Goal: Task Accomplishment & Management: Manage account settings

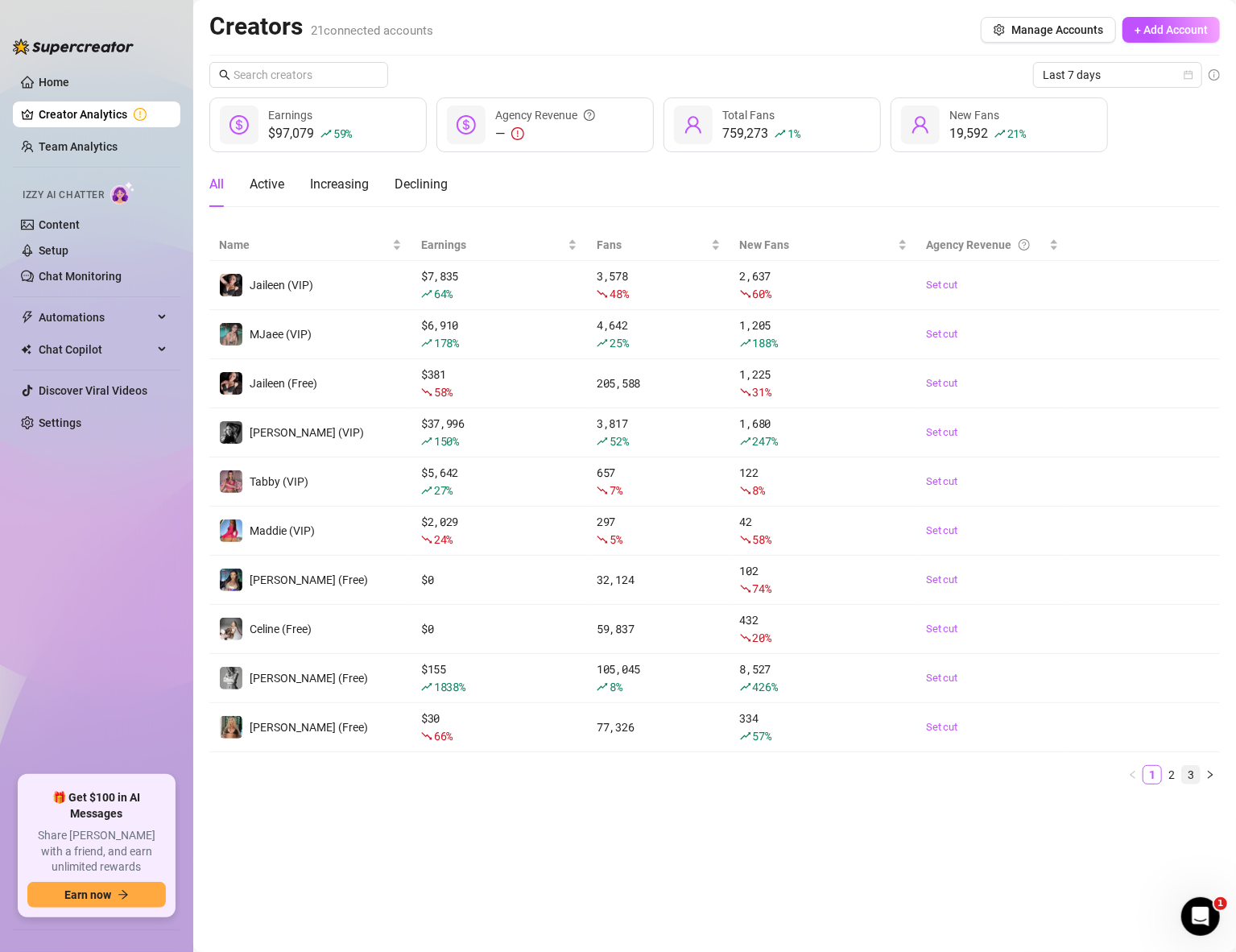
click at [1197, 777] on link "3" at bounding box center [1191, 774] width 17 height 17
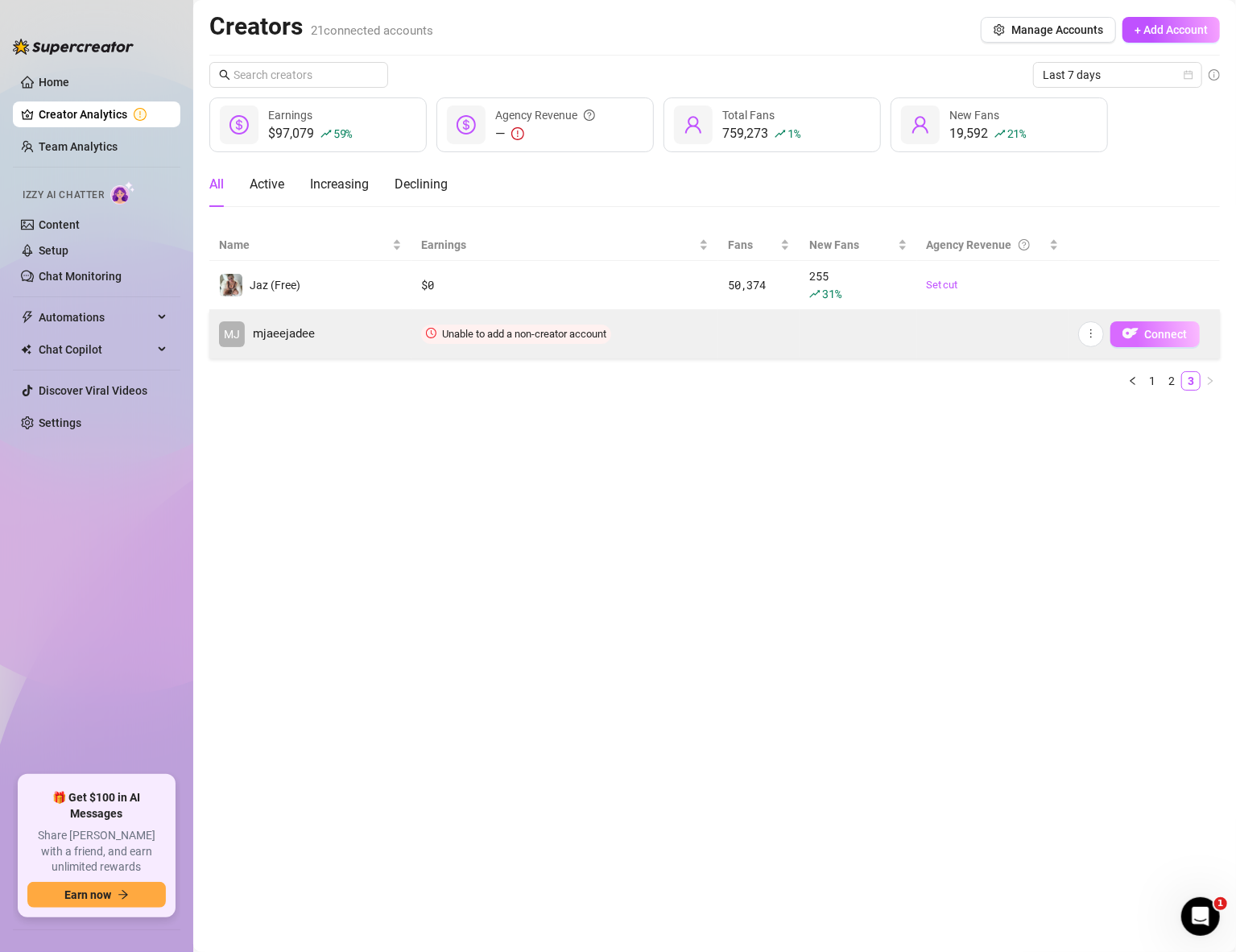
click at [1154, 333] on span "Connect" at bounding box center [1166, 334] width 43 height 13
click at [1088, 329] on icon "more" at bounding box center [1091, 333] width 11 height 11
click at [276, 332] on span "mjaeejadee" at bounding box center [284, 333] width 62 height 19
click at [1088, 333] on icon "more" at bounding box center [1091, 333] width 11 height 11
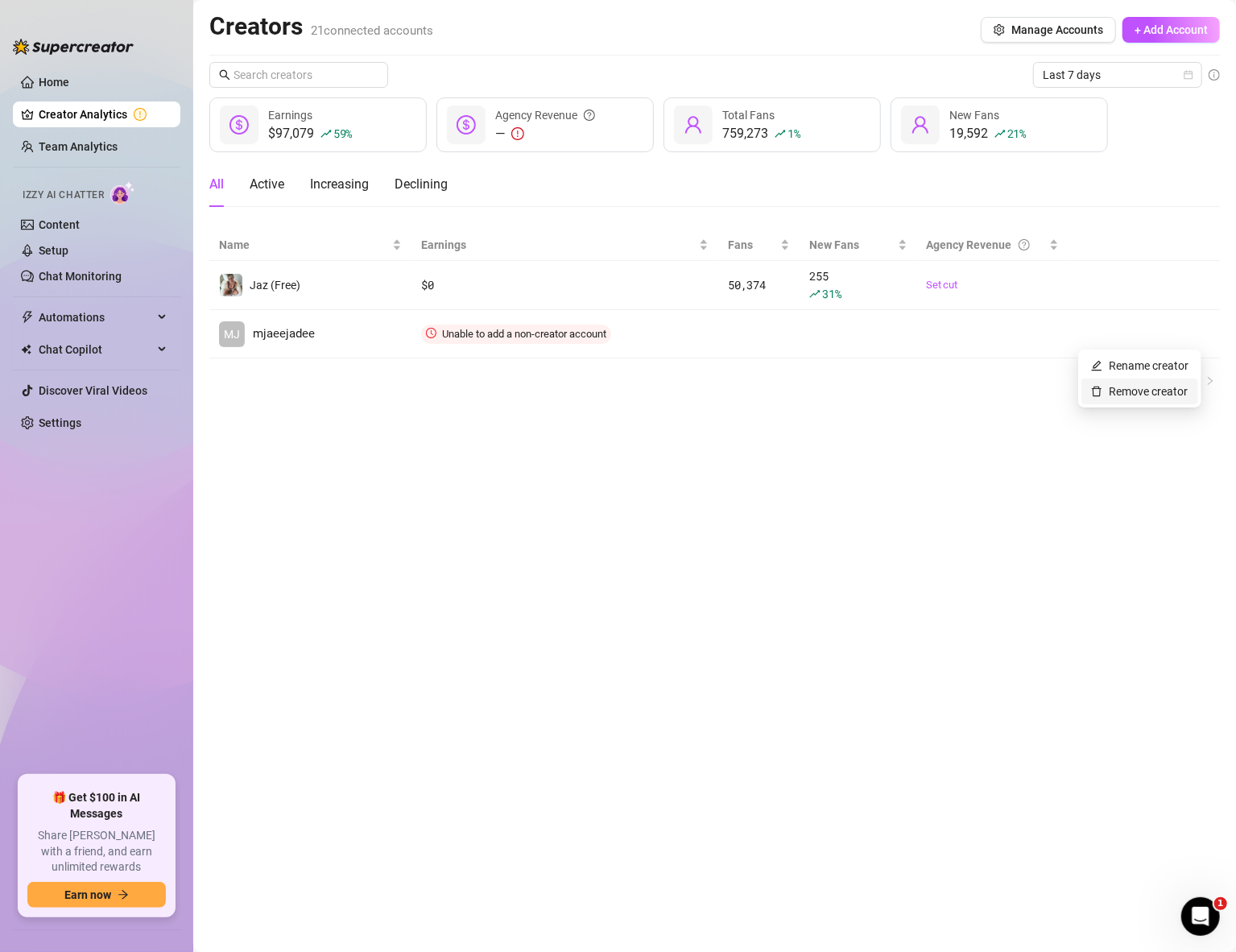
click at [1151, 392] on link "Remove creator" at bounding box center [1140, 392] width 96 height 13
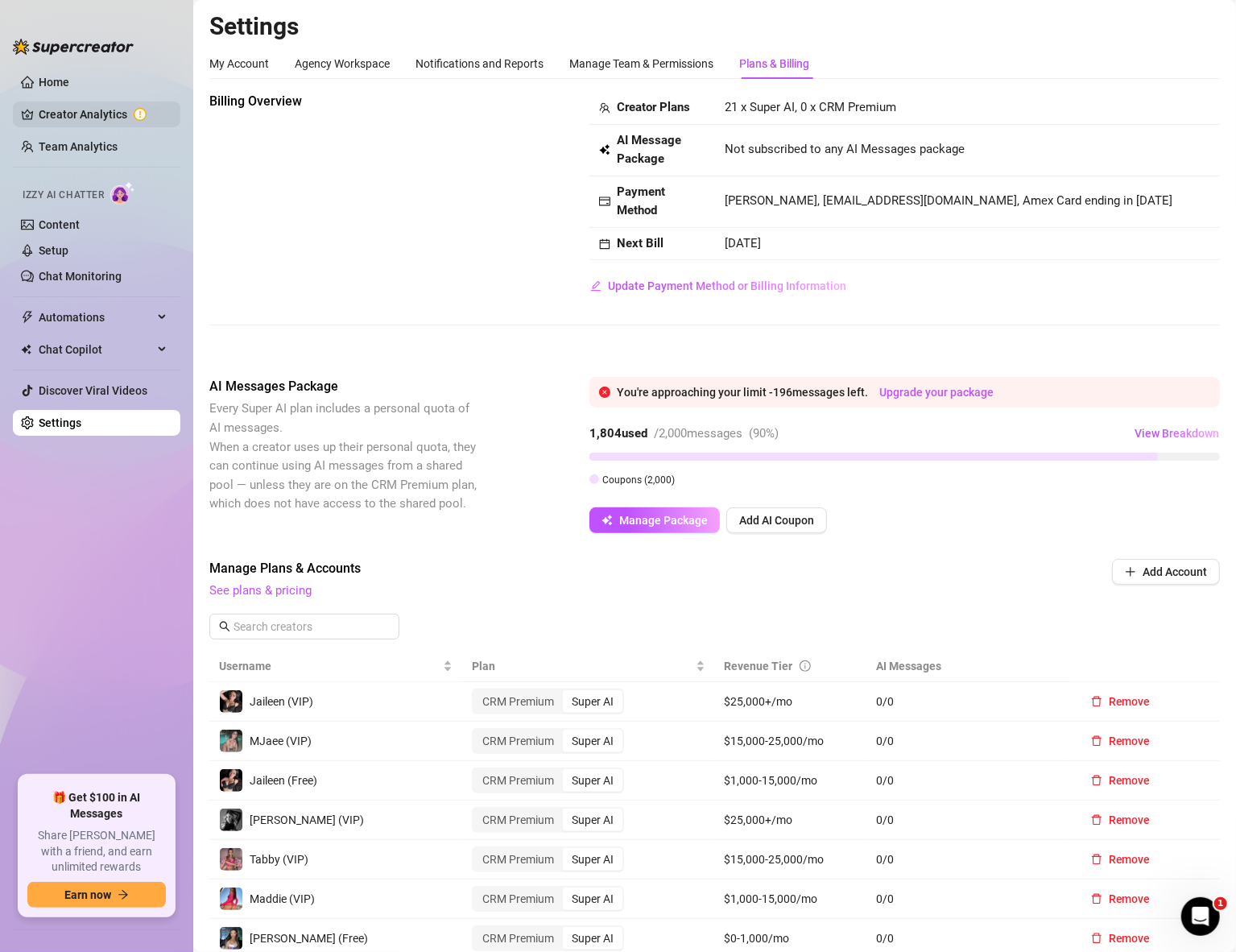
click at [95, 116] on link "Creator Analytics" at bounding box center [104, 114] width 129 height 25
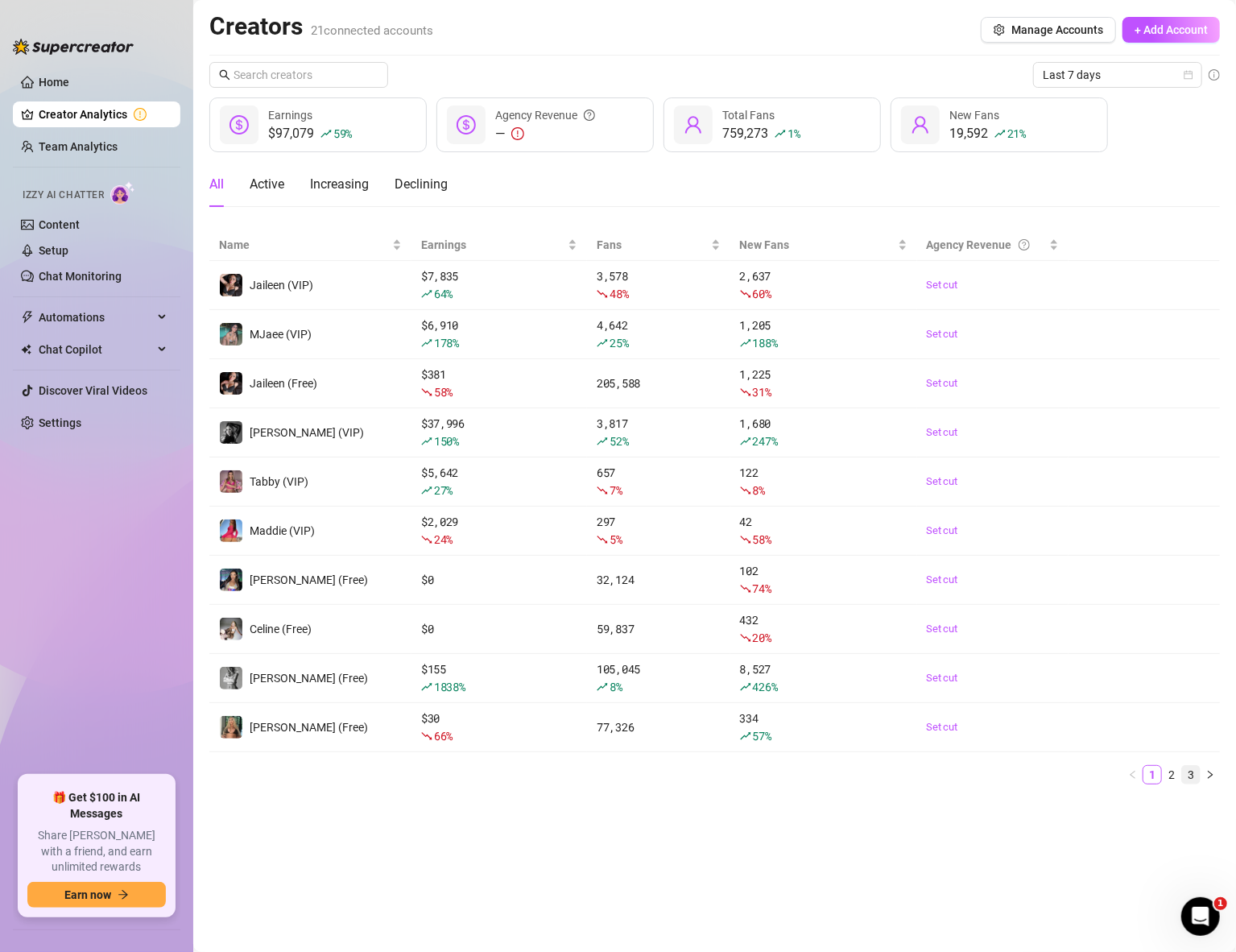
click at [1190, 768] on link "3" at bounding box center [1191, 774] width 17 height 17
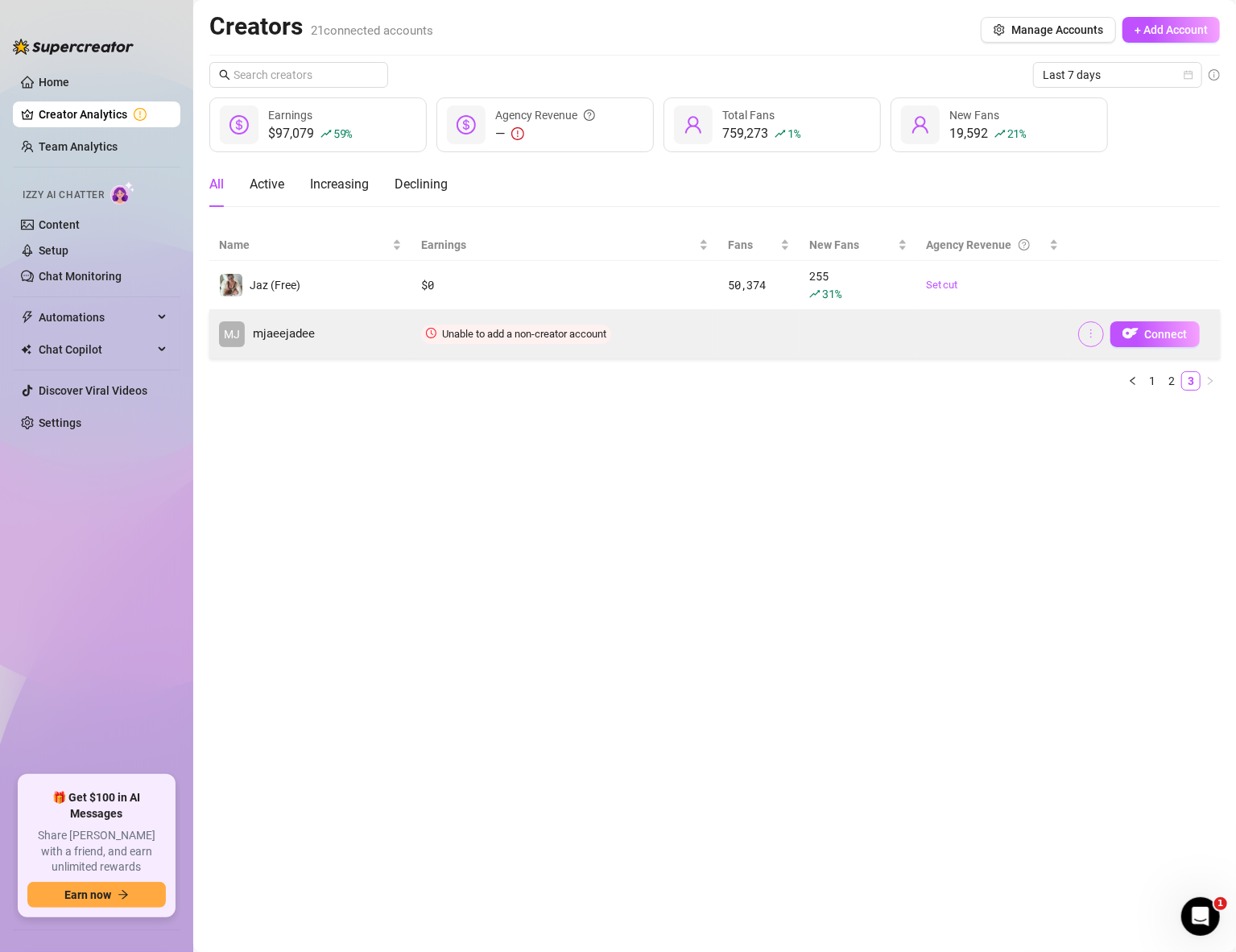
click at [1093, 336] on icon "more" at bounding box center [1091, 333] width 11 height 11
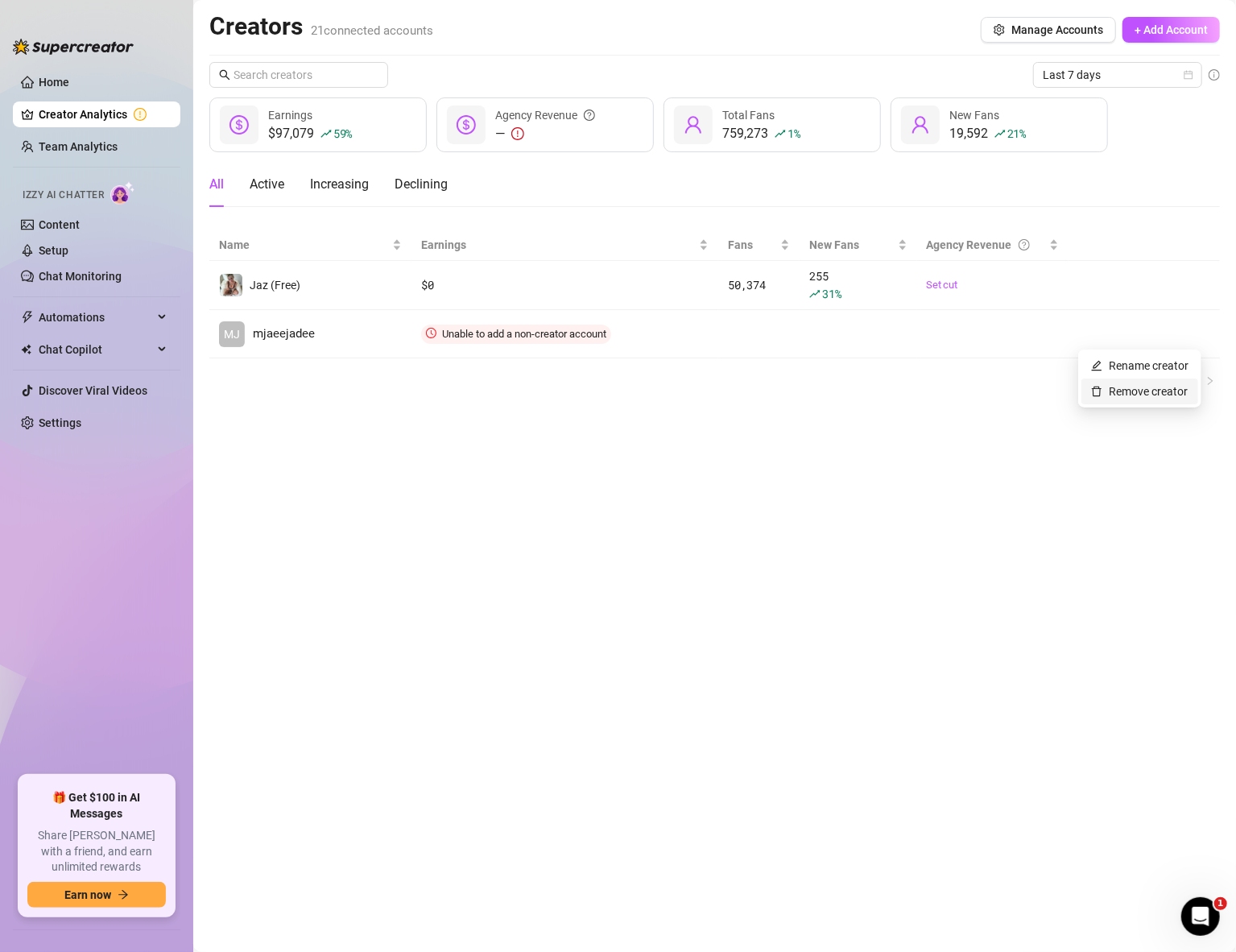
click at [1126, 394] on link "Remove creator" at bounding box center [1140, 392] width 96 height 13
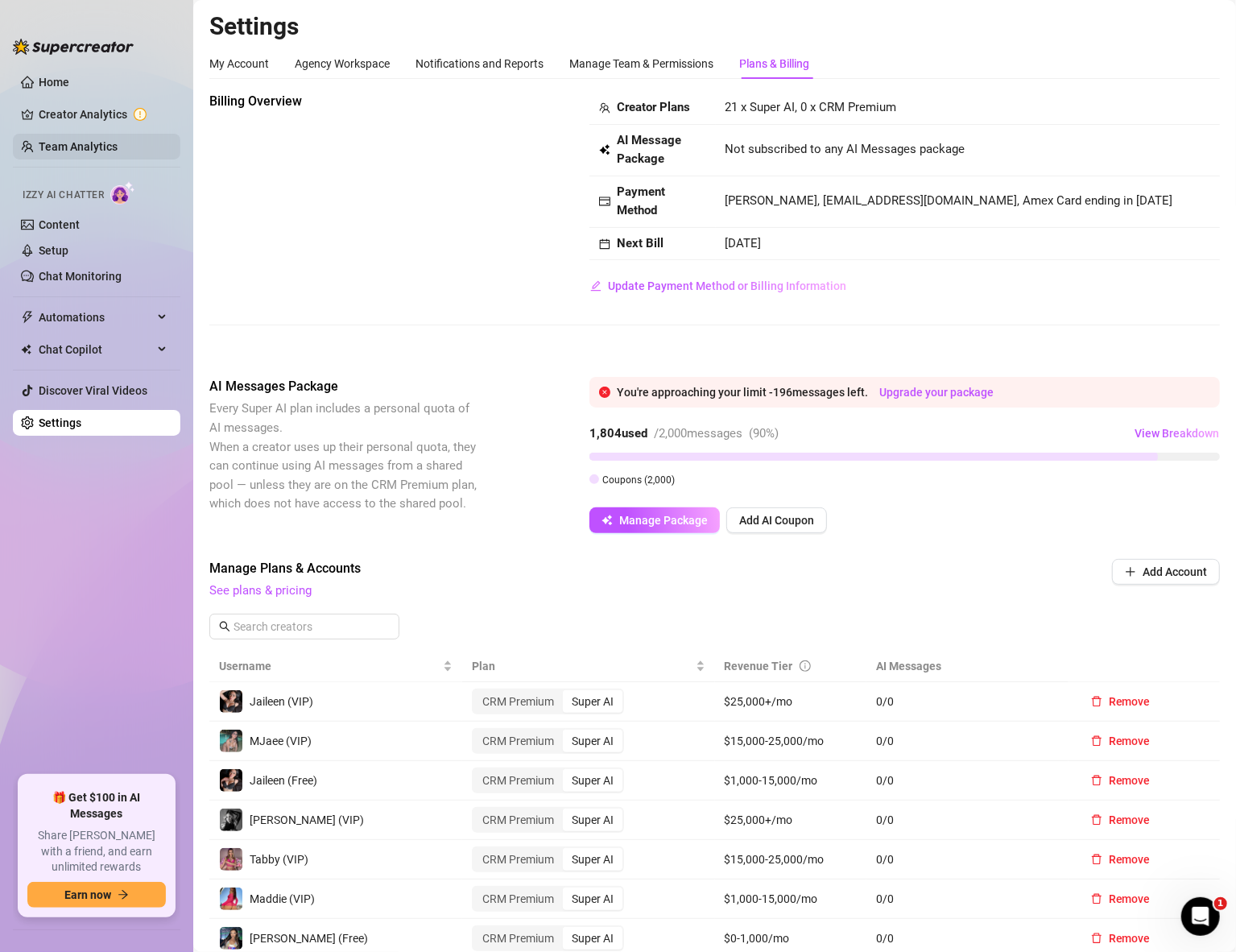
click at [82, 143] on link "Team Analytics" at bounding box center [78, 146] width 79 height 13
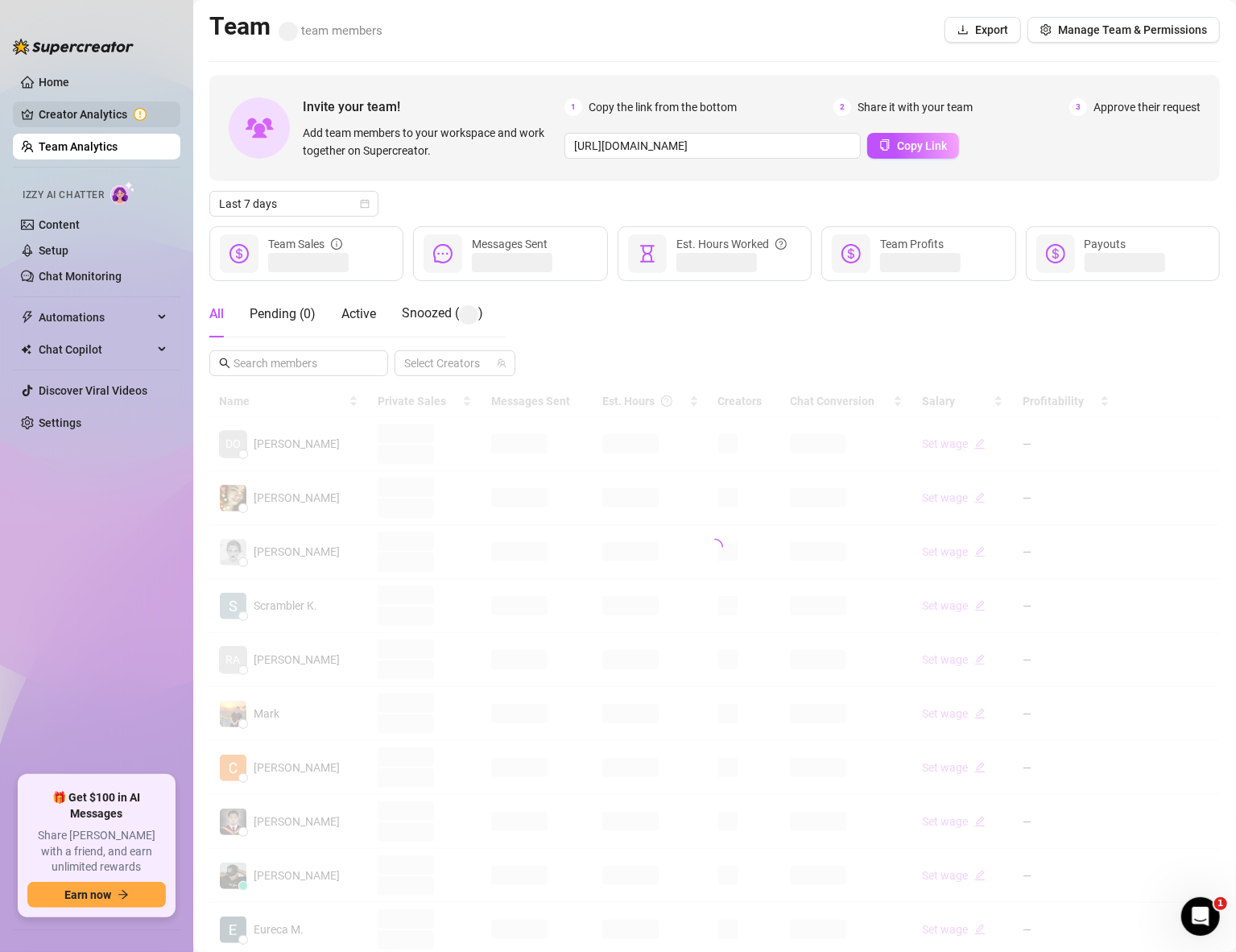
click at [99, 108] on link "Creator Analytics" at bounding box center [104, 114] width 129 height 25
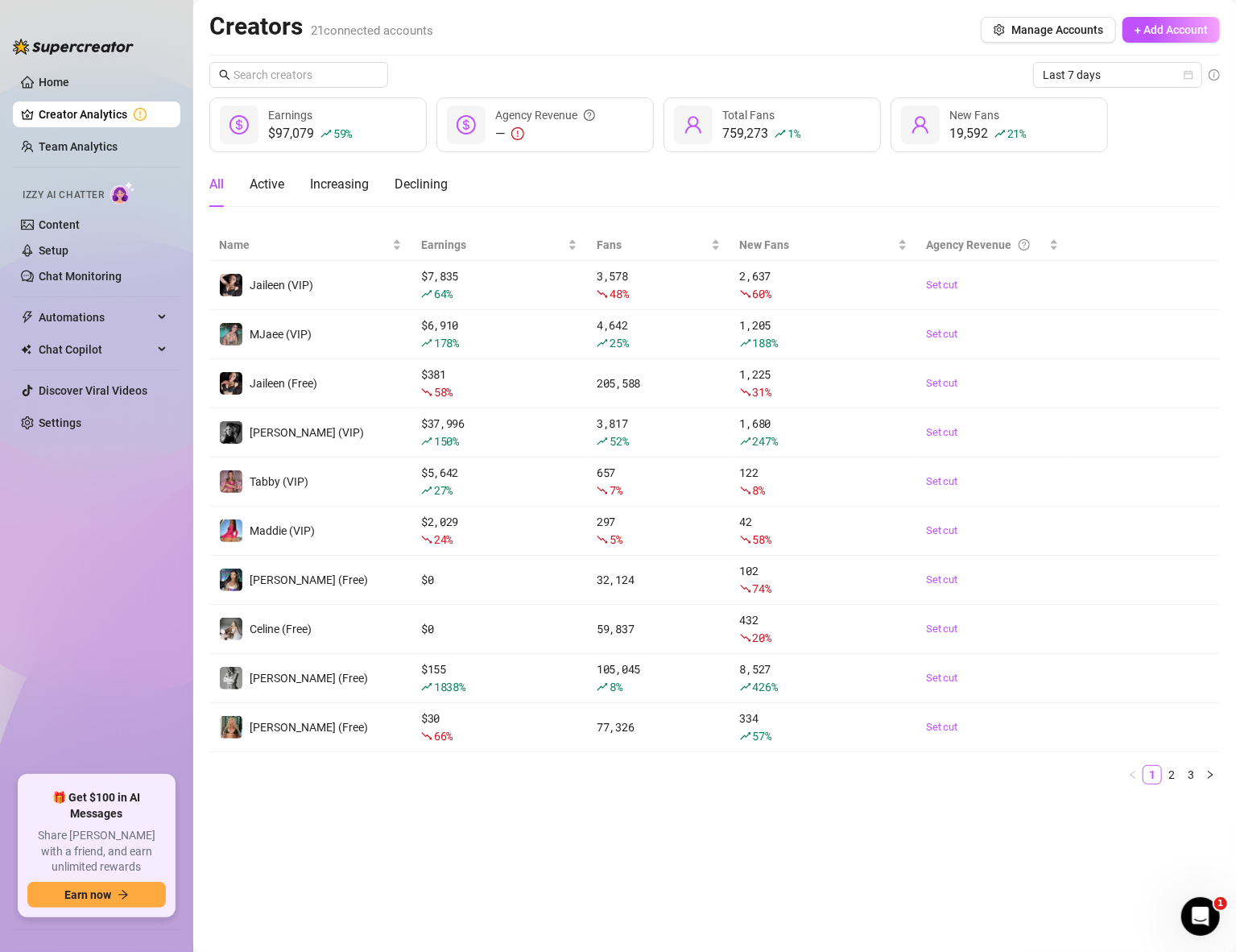
click at [249, 907] on main "Creators 21 connected accounts Manage Accounts + Add Account Last 7 days $97,07…" at bounding box center [715, 476] width 1043 height 952
click at [1191, 775] on link "3" at bounding box center [1191, 774] width 17 height 17
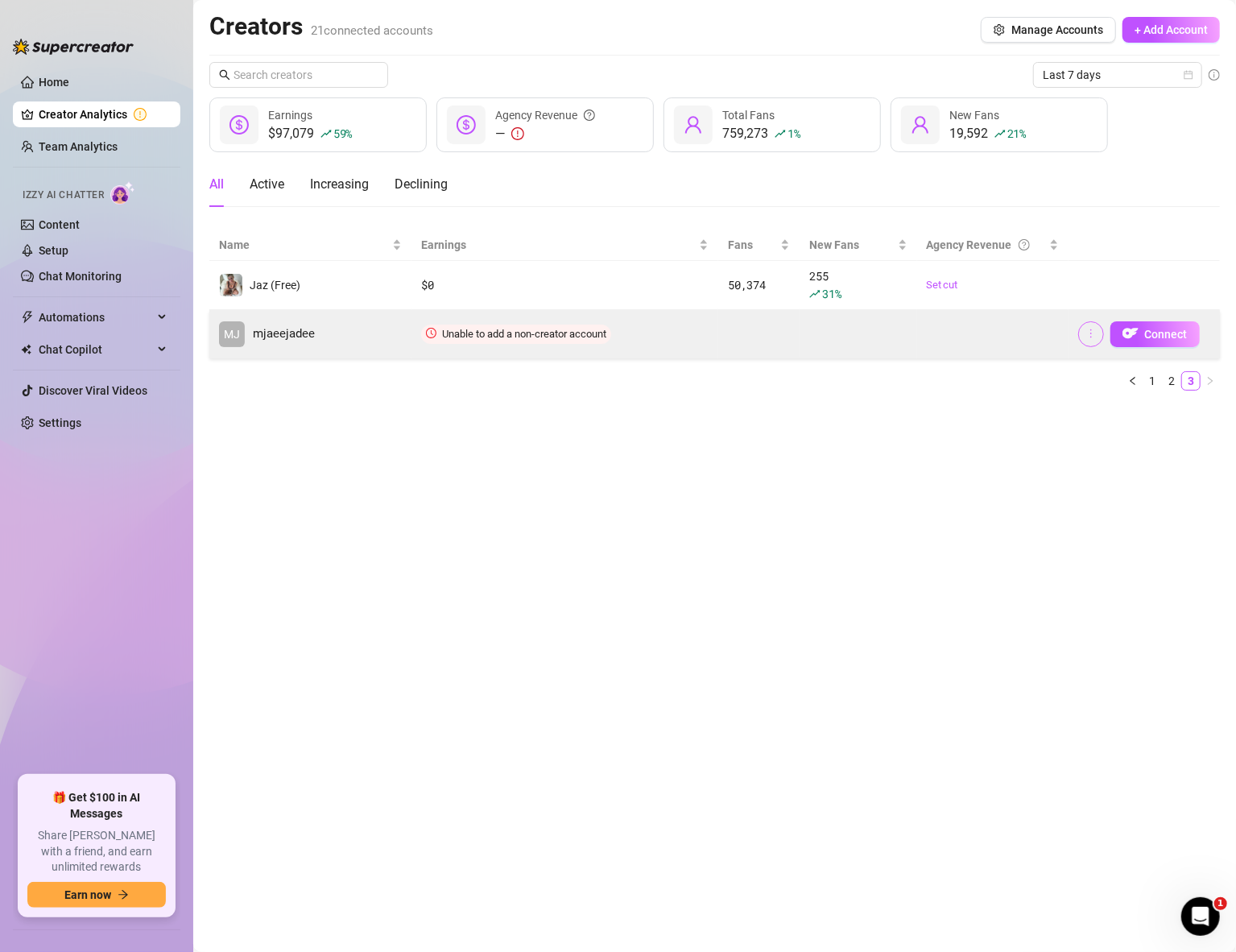
click at [1093, 336] on icon "more" at bounding box center [1091, 333] width 11 height 11
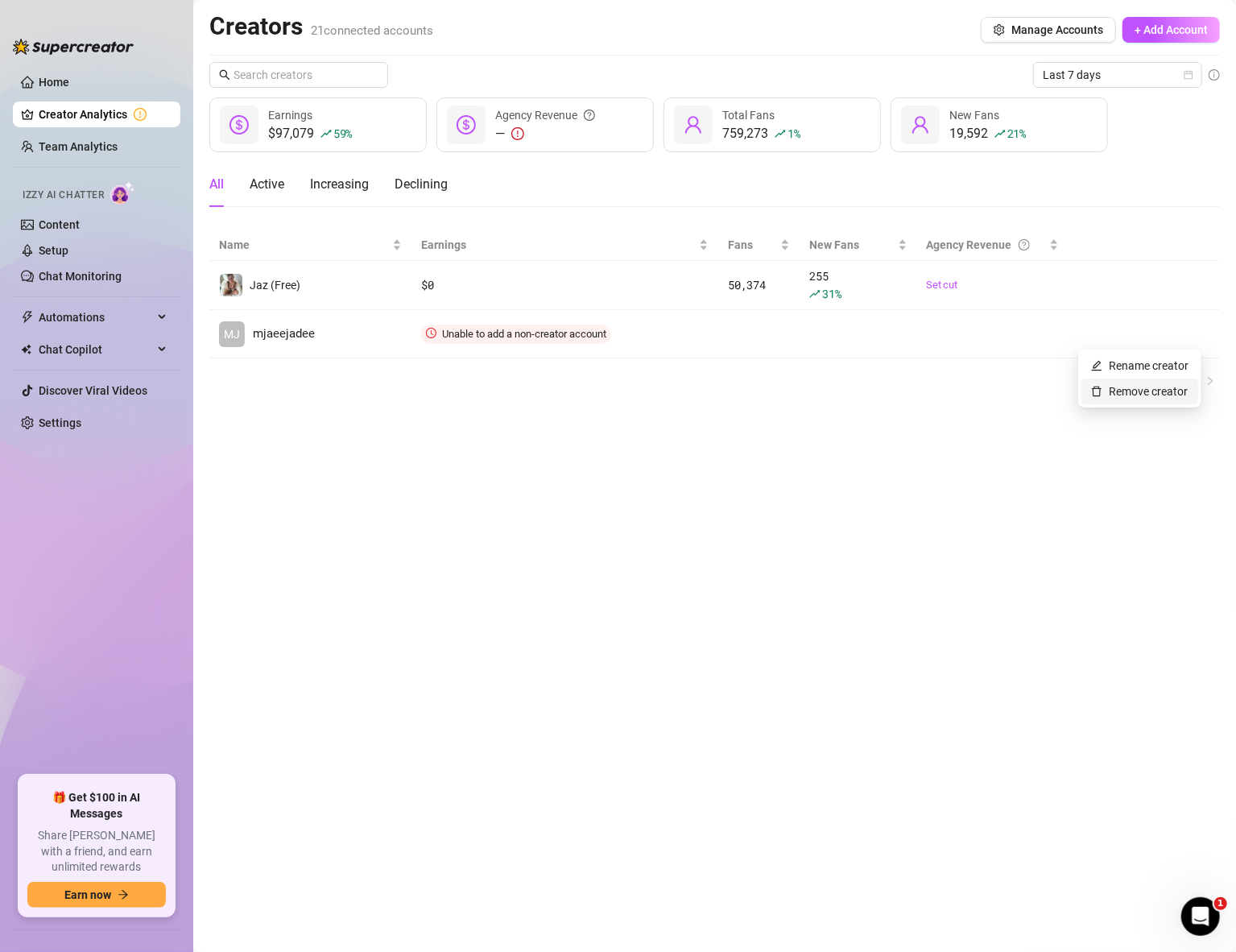
click at [1136, 394] on link "Remove creator" at bounding box center [1140, 392] width 96 height 13
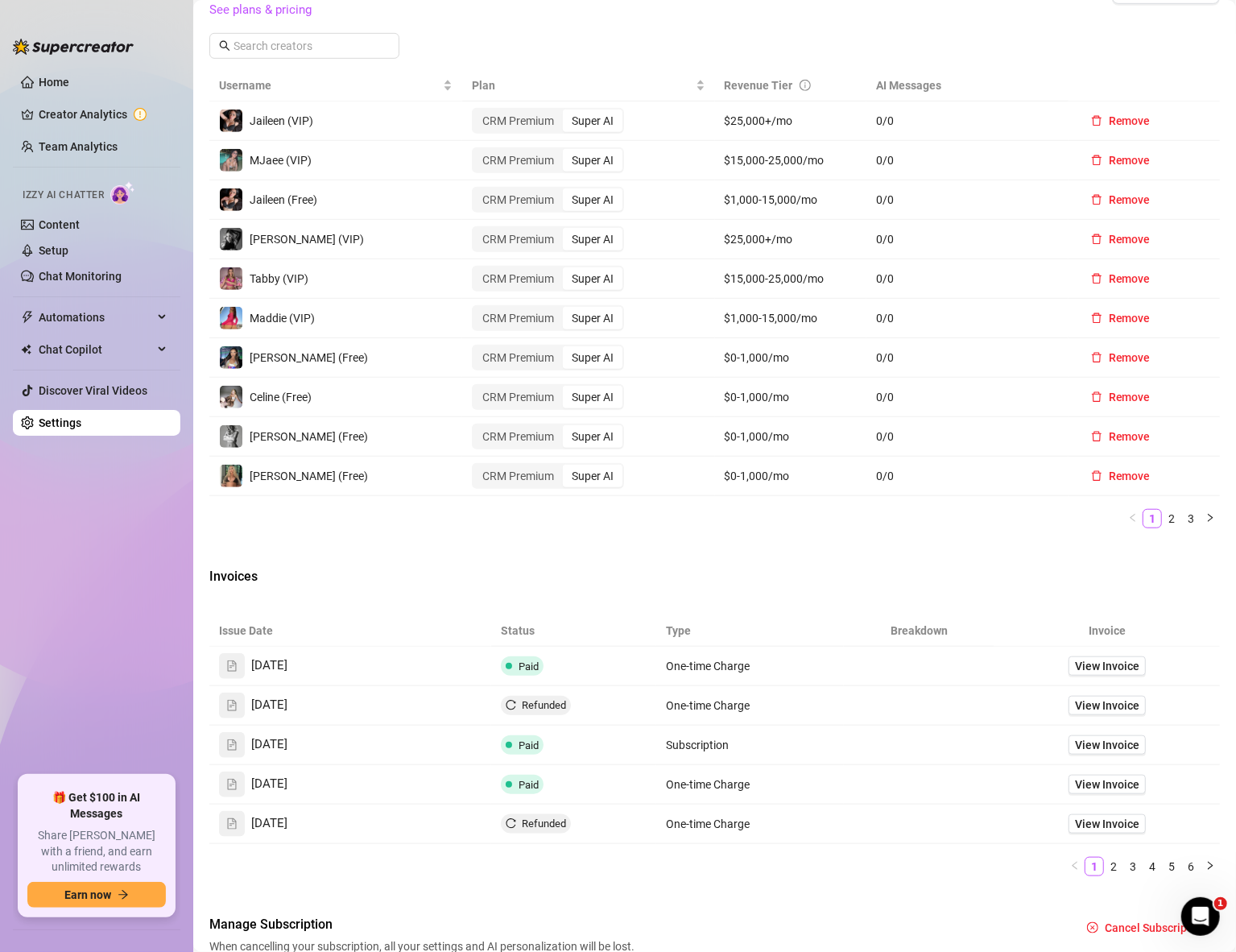
scroll to position [555, 0]
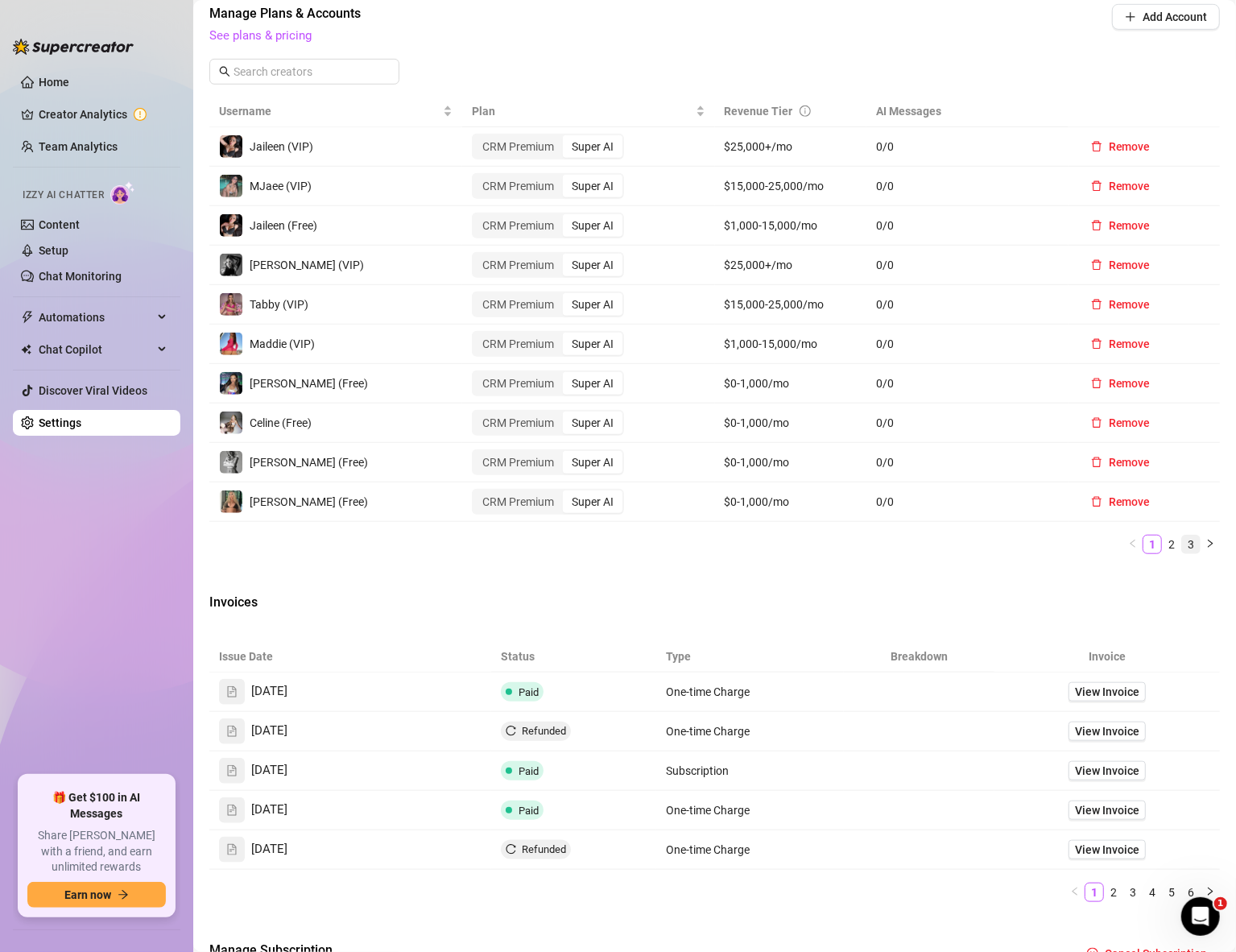
click at [1182, 538] on link "3" at bounding box center [1191, 543] width 17 height 17
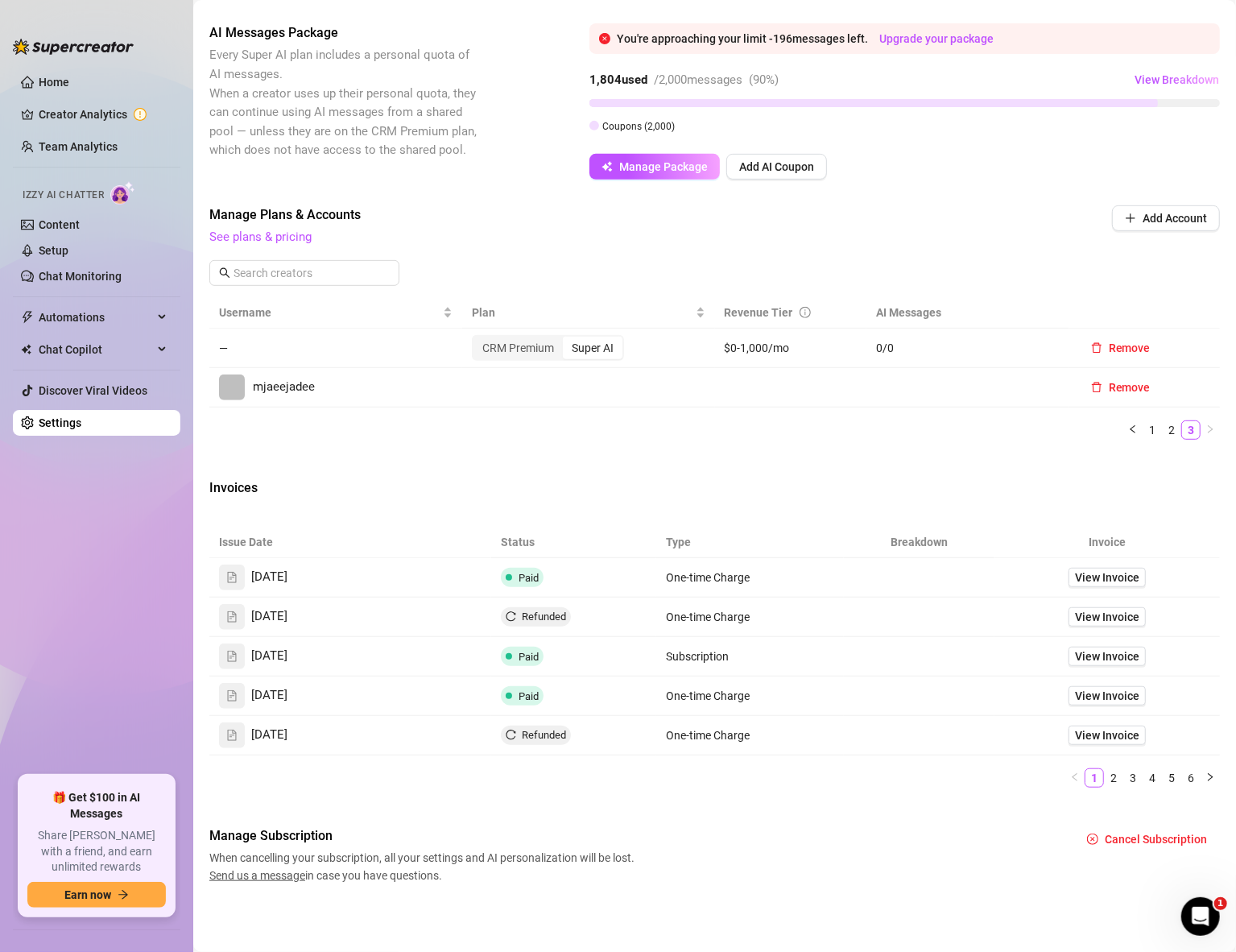
scroll to position [349, 0]
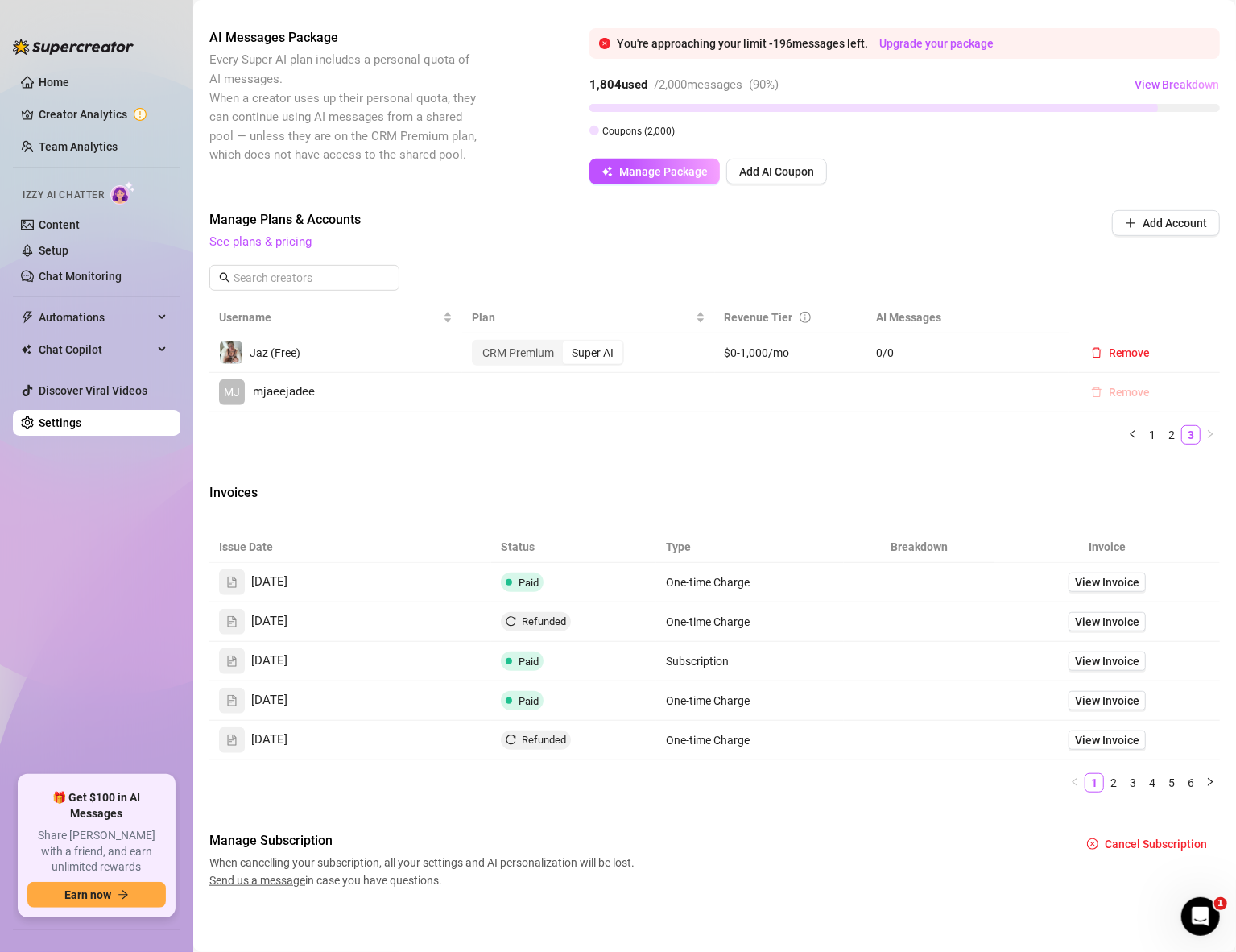
click at [1117, 392] on span "Remove" at bounding box center [1130, 392] width 42 height 13
click at [1209, 350] on span "OK" at bounding box center [1213, 348] width 15 height 13
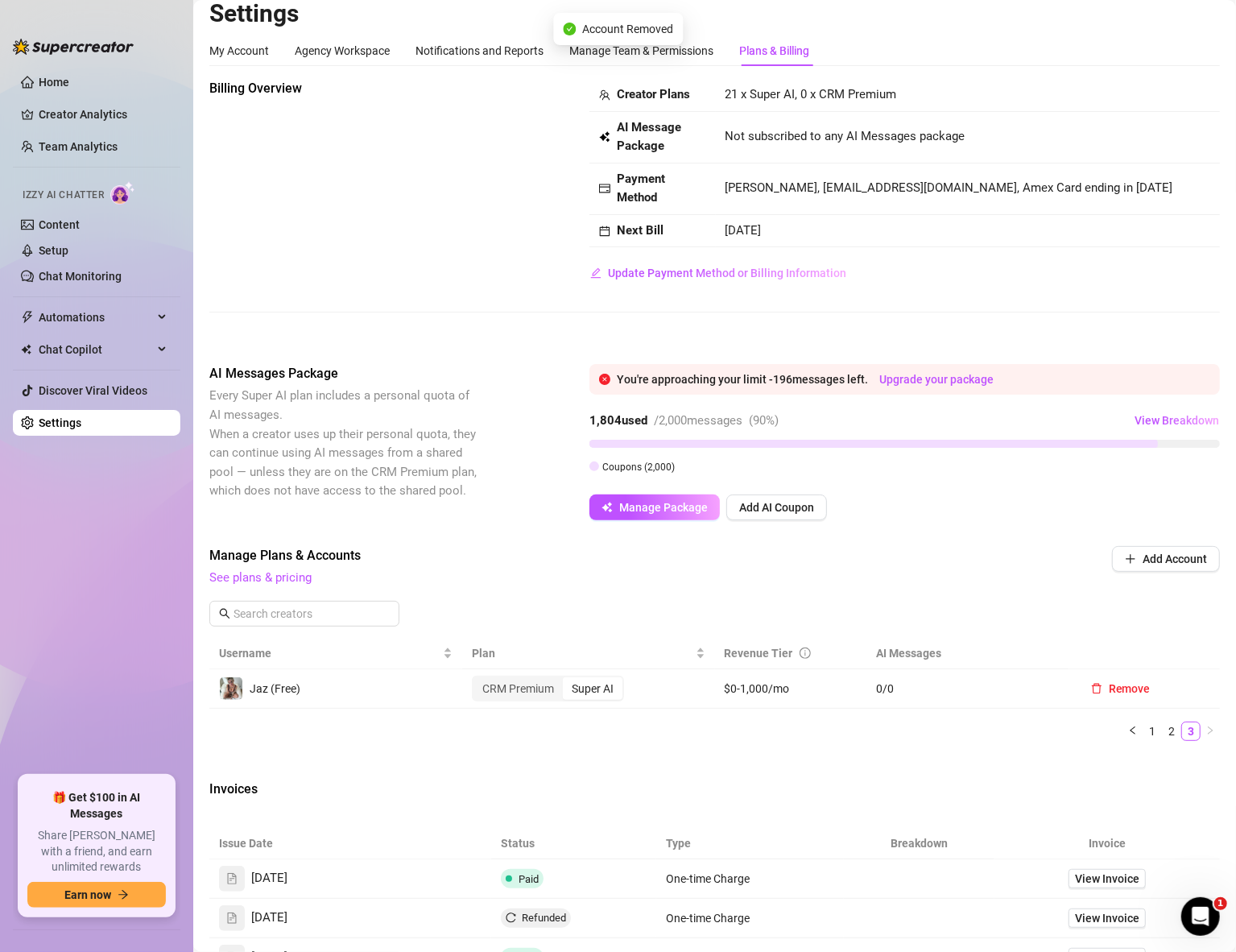
scroll to position [0, 0]
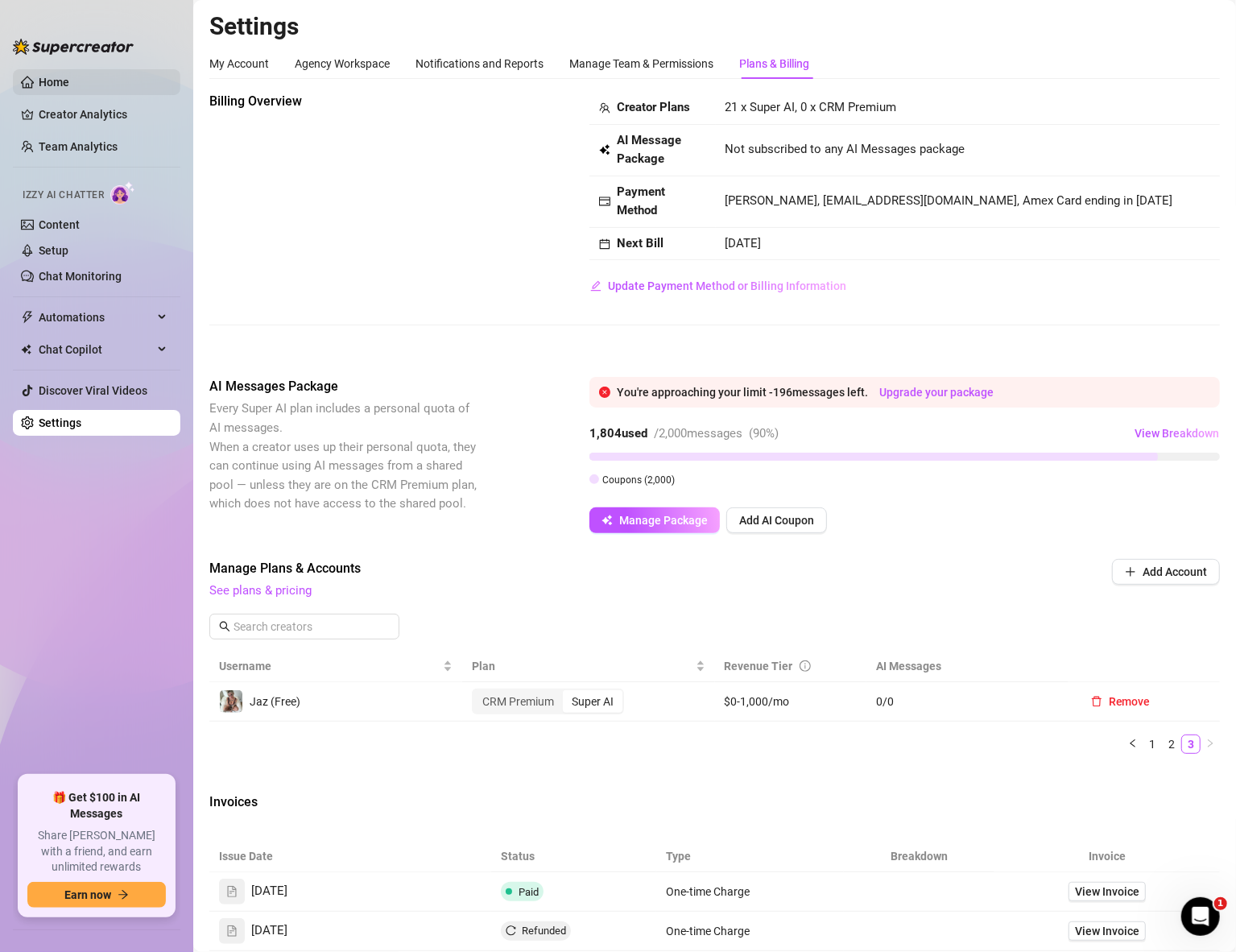
click at [53, 81] on link "Home" at bounding box center [55, 82] width 31 height 13
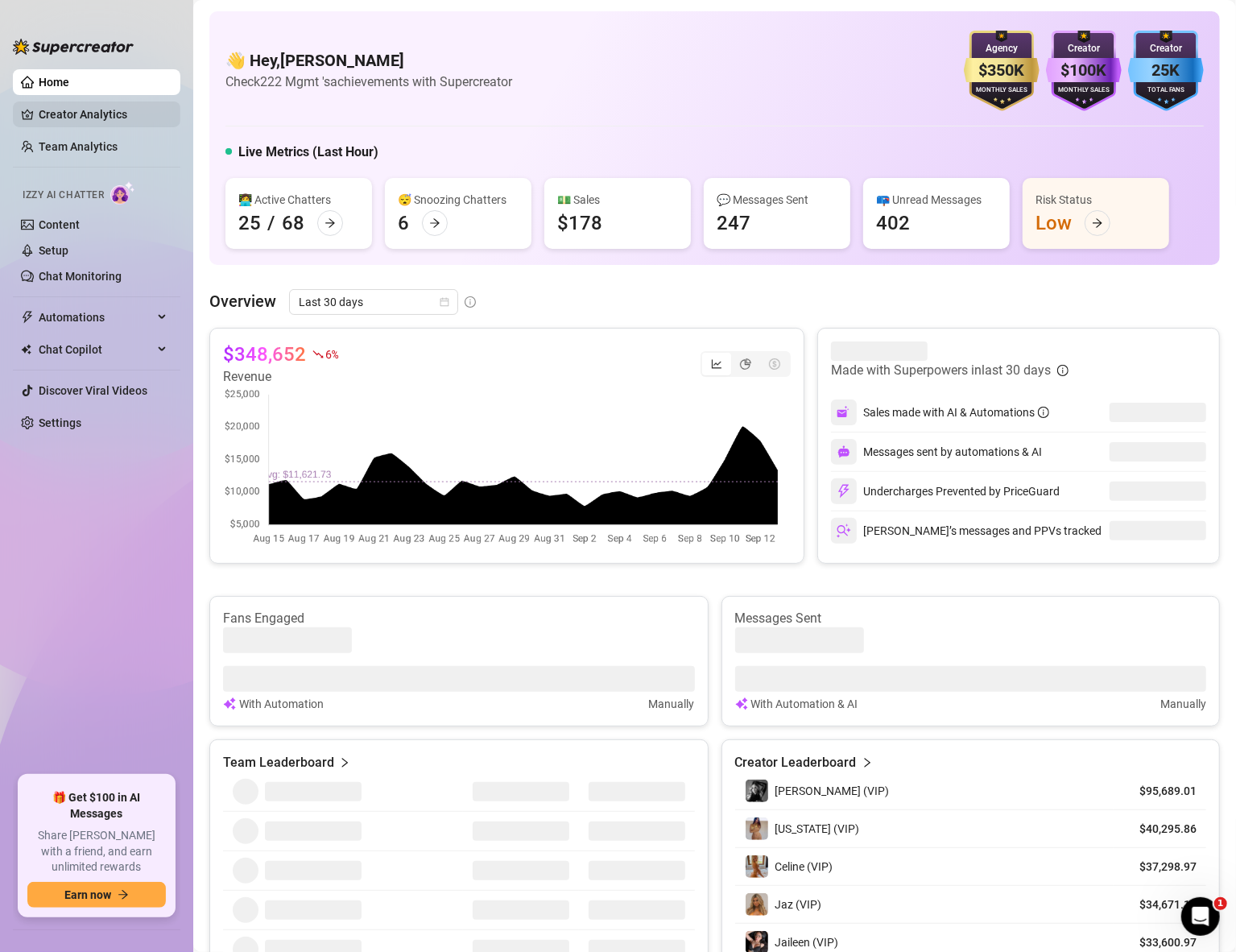
click at [82, 116] on link "Creator Analytics" at bounding box center [104, 114] width 129 height 25
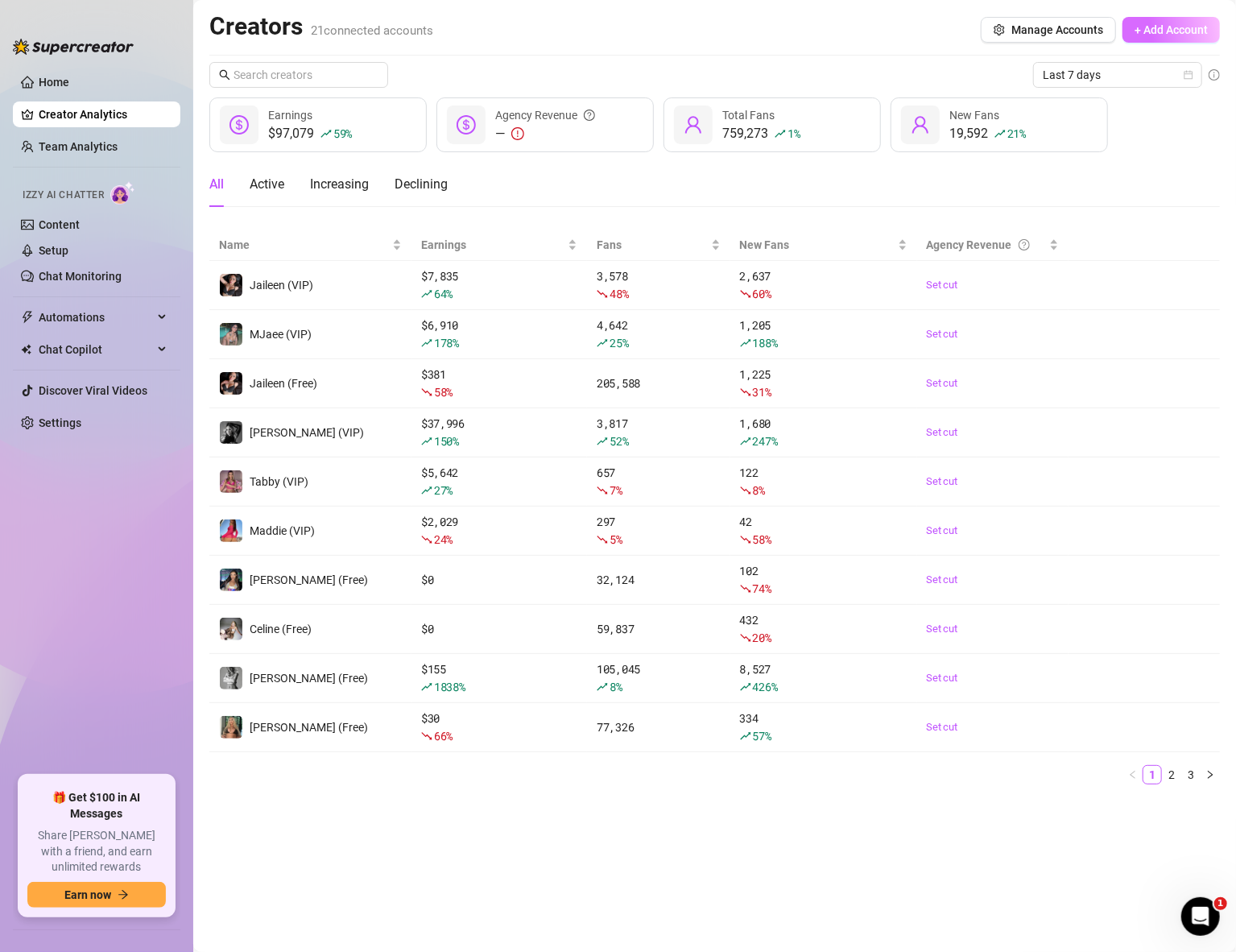
click at [1165, 31] on span "+ Add Account" at bounding box center [1171, 30] width 74 height 13
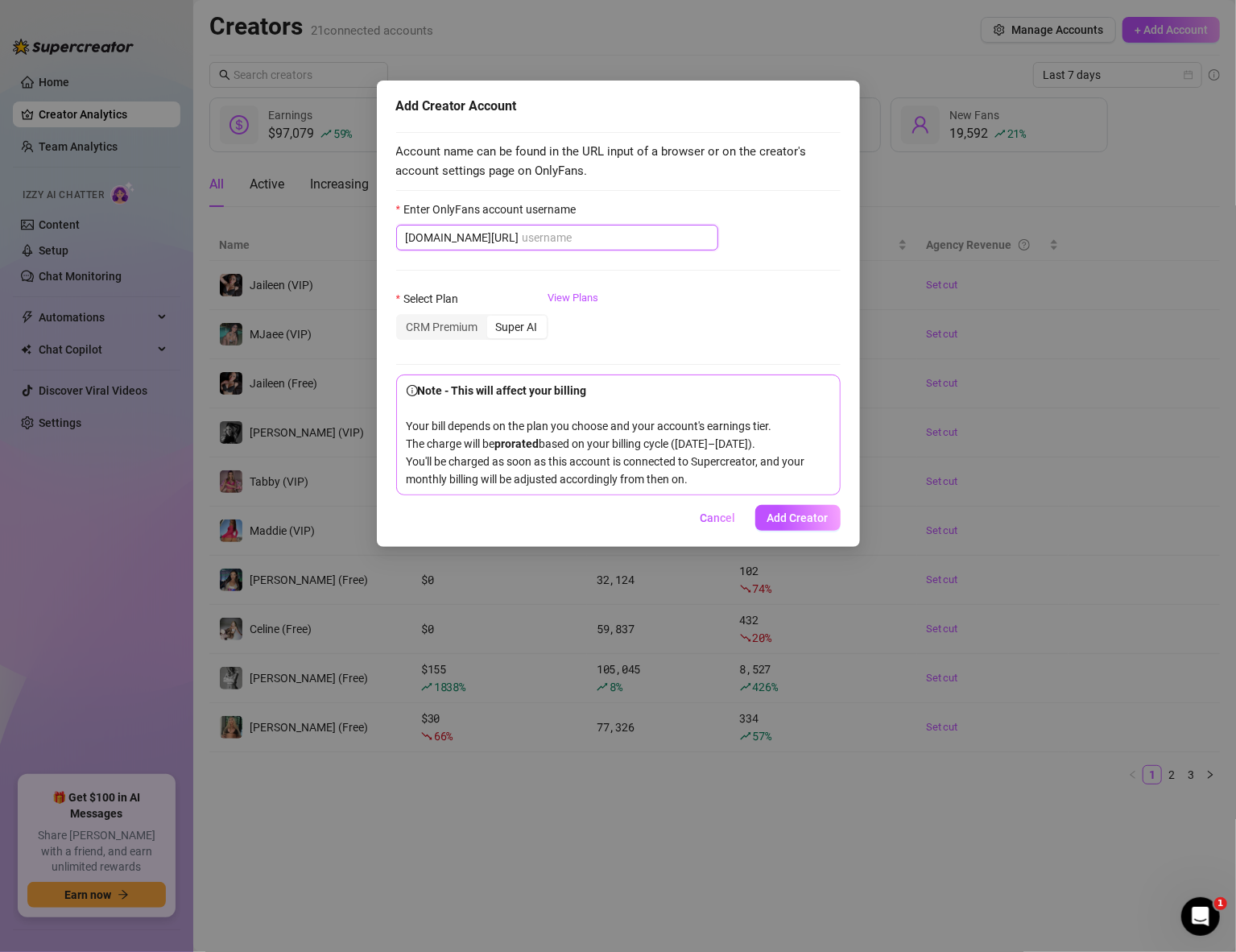
paste input "mjaeejadee"
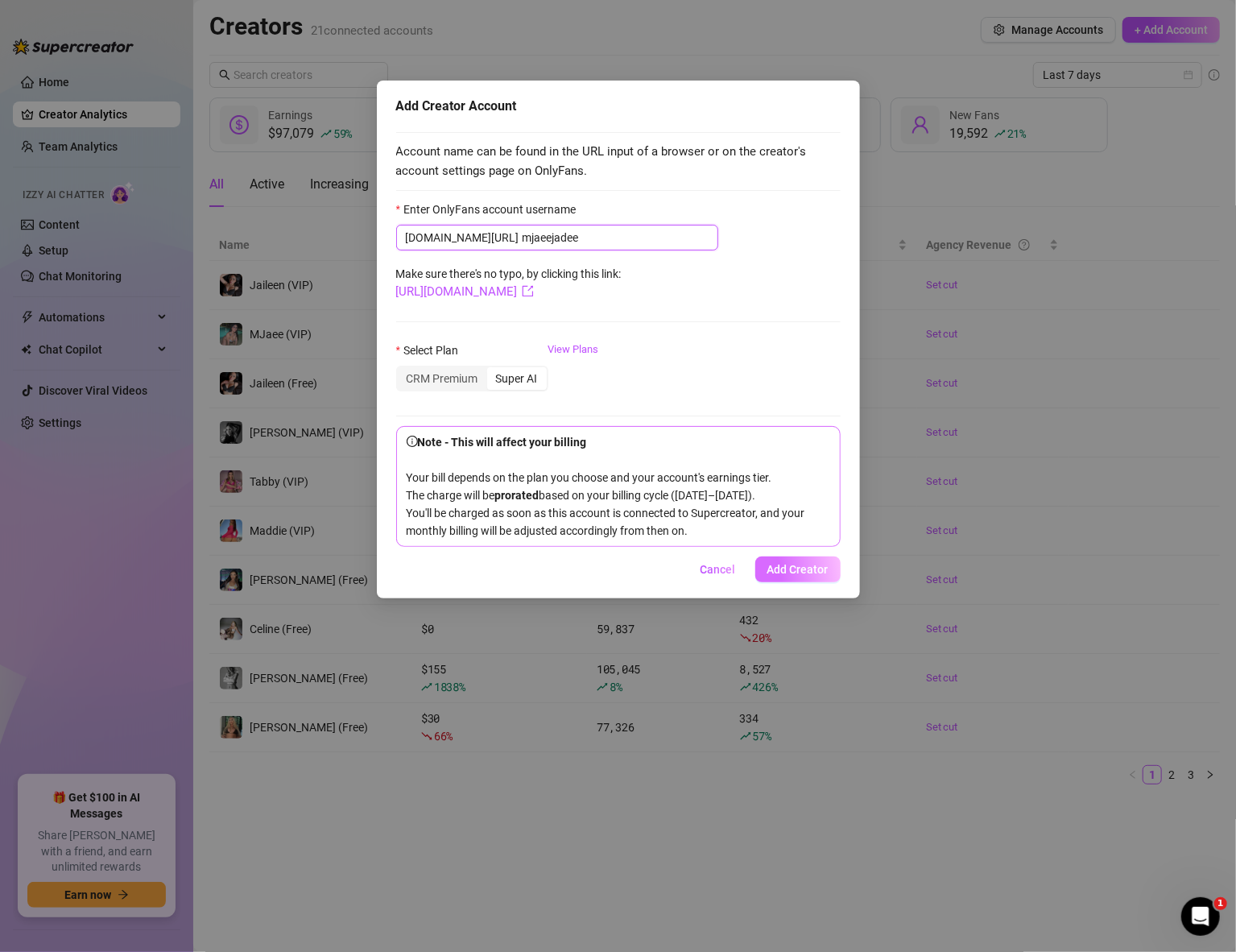
type input "mjaeejadee"
click at [793, 573] on span "Add Creator" at bounding box center [798, 569] width 61 height 13
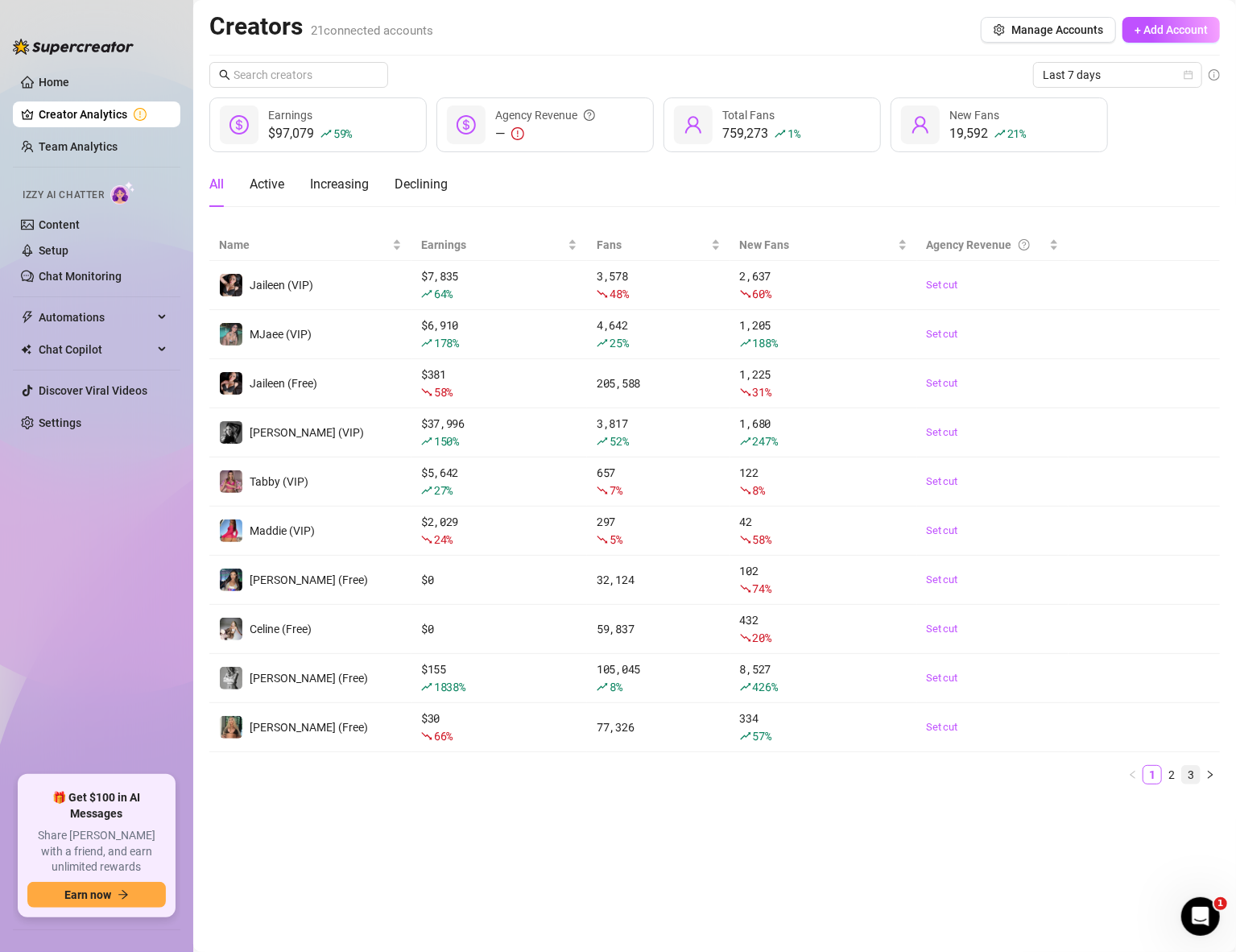
click at [1192, 773] on link "3" at bounding box center [1191, 774] width 17 height 17
